Goal: Information Seeking & Learning: Learn about a topic

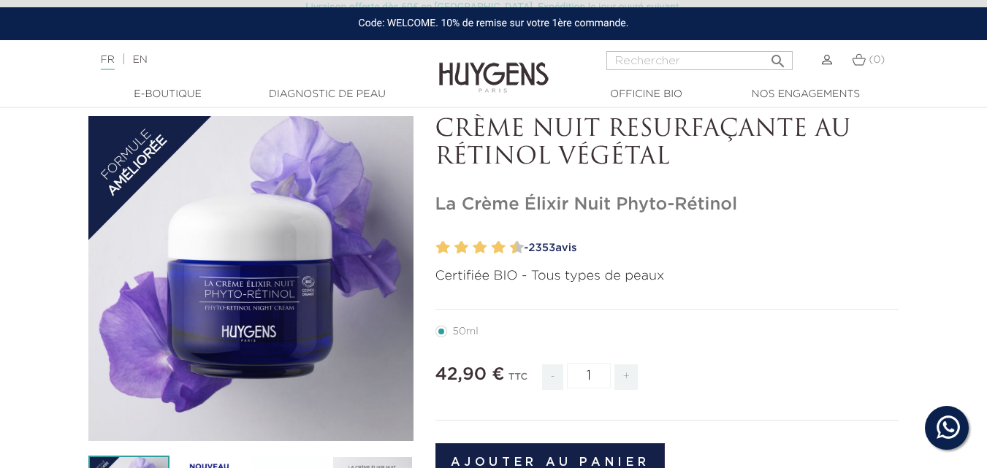
scroll to position [292, 0]
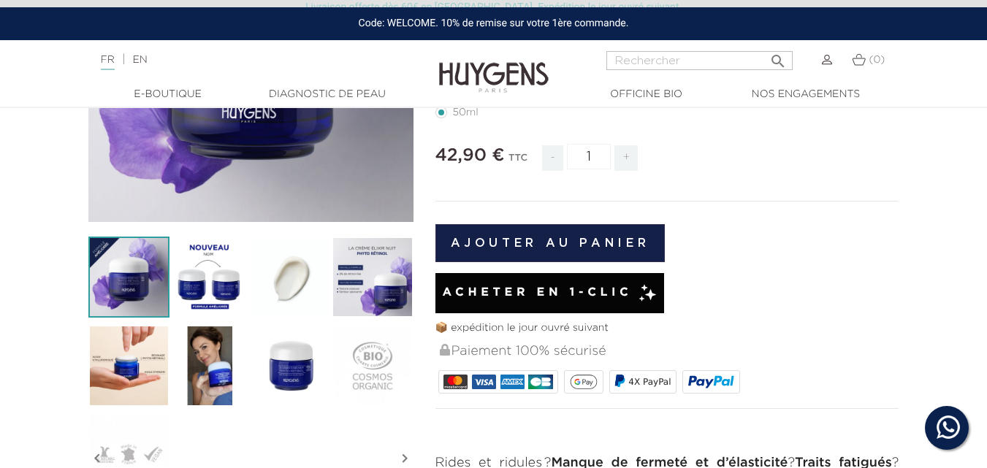
click at [131, 360] on img at bounding box center [128, 365] width 81 height 81
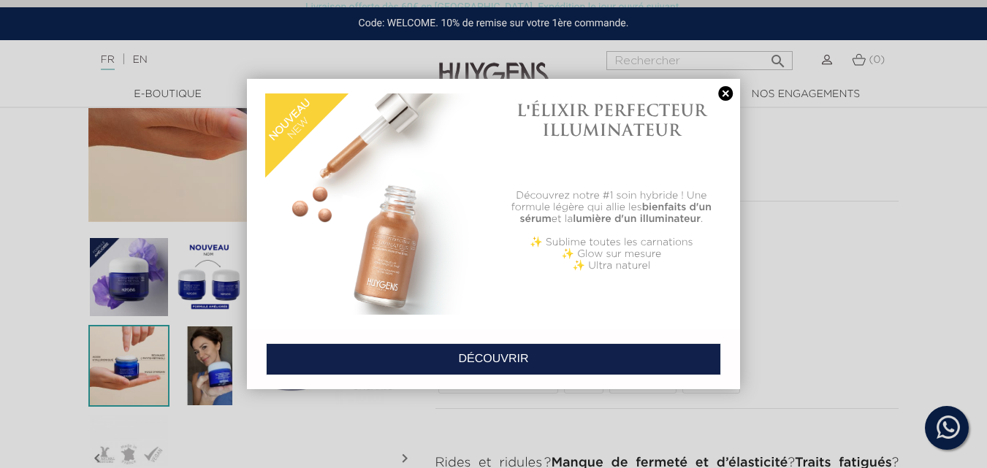
click at [726, 96] on link at bounding box center [725, 93] width 20 height 15
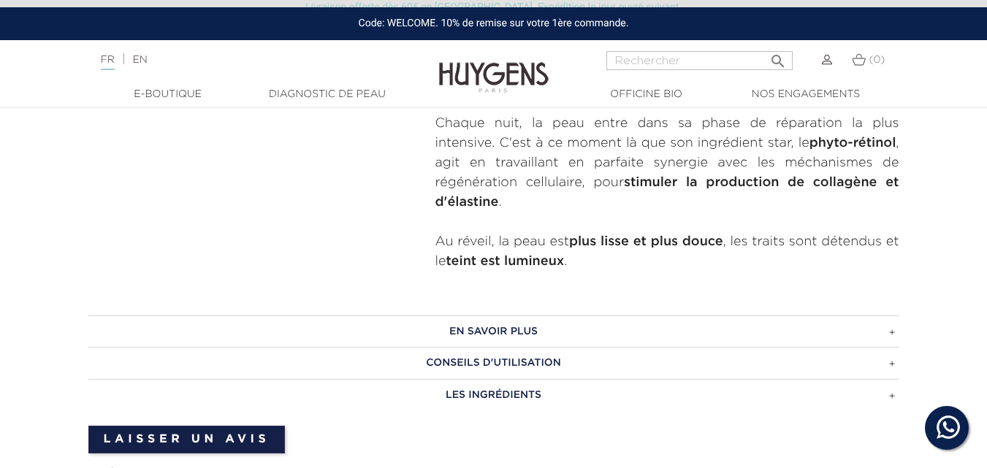
scroll to position [438, 0]
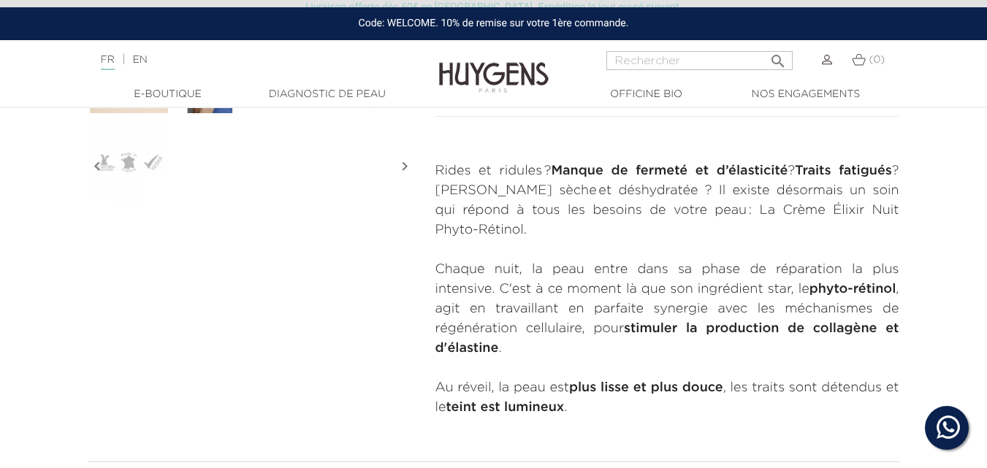
scroll to position [731, 0]
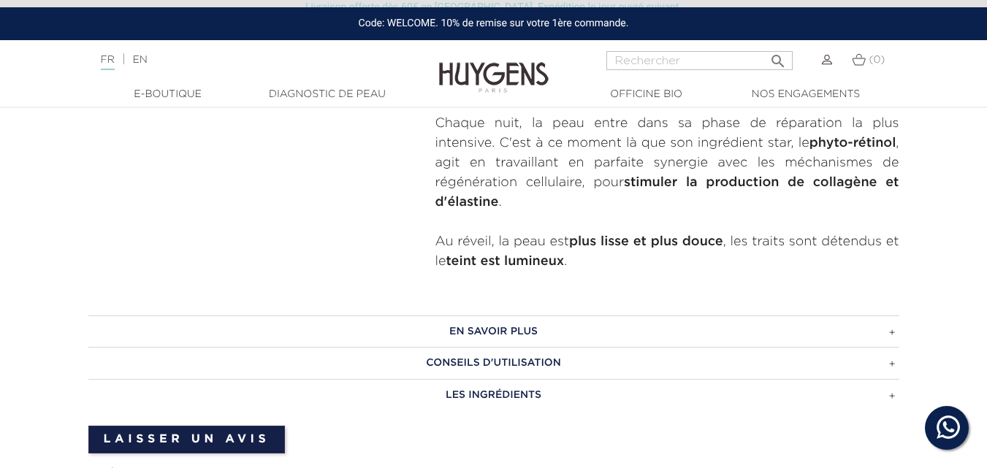
click at [528, 379] on h3 "Les ingrédients" at bounding box center [493, 395] width 811 height 32
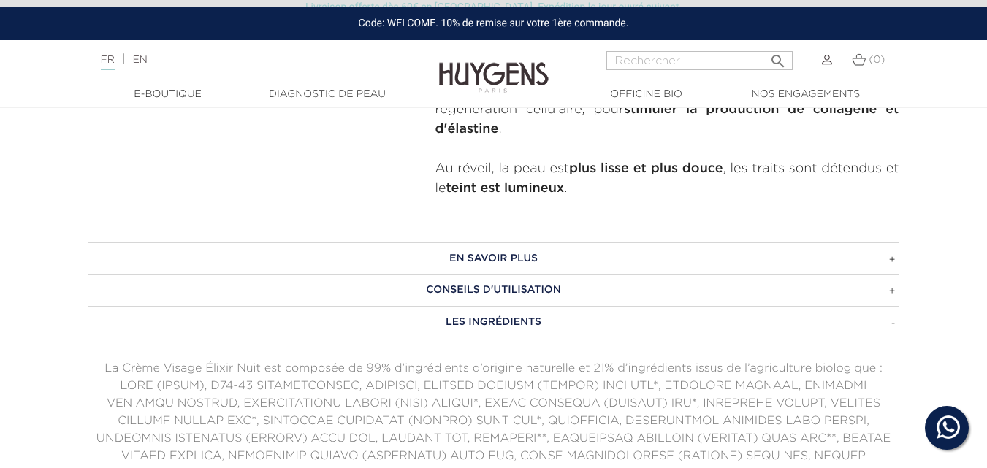
scroll to position [877, 0]
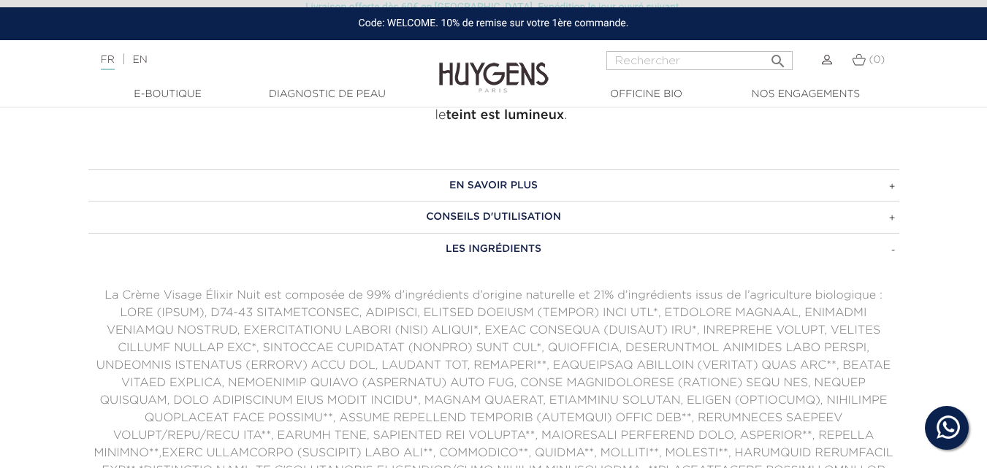
click at [554, 201] on h3 "Conseils d'utilisation" at bounding box center [493, 217] width 811 height 32
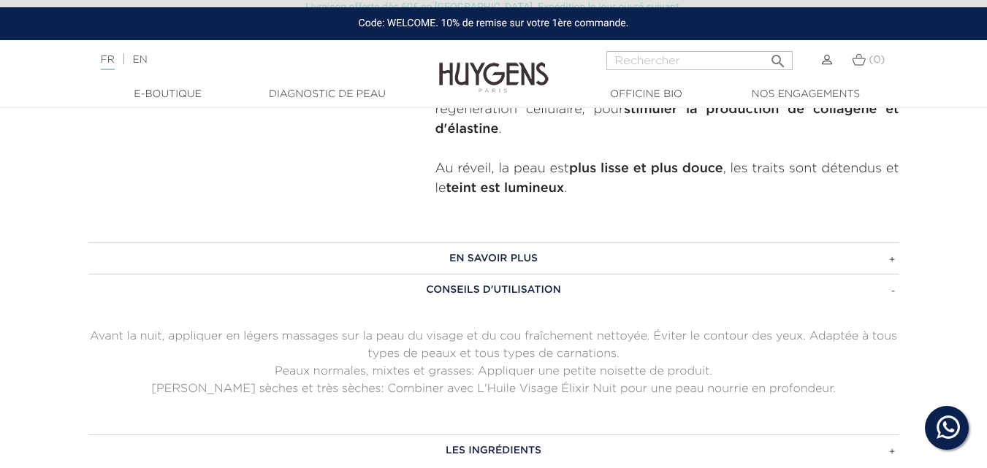
scroll to position [731, 0]
